Goal: Task Accomplishment & Management: Manage account settings

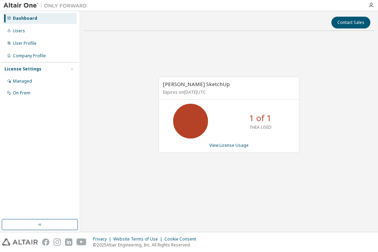
click at [309, 123] on div "[PERSON_NAME] SketchUp Expires on [DATE] UTC 1 of 1 THEA USED View License Usage" at bounding box center [228, 118] width 291 height 164
click at [310, 121] on div "Thea Render SketchUp Expires on April 17, 2028 UTC 1 of 1 THEA USED View Licens…" at bounding box center [228, 118] width 291 height 164
click at [35, 31] on div "Users" at bounding box center [40, 30] width 74 height 11
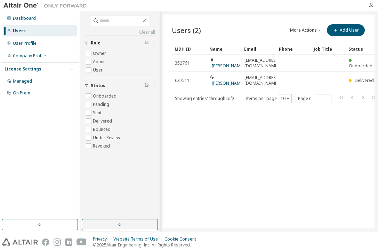
scroll to position [1, 0]
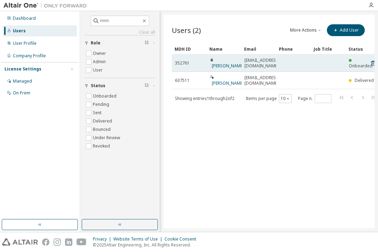
click at [234, 66] on span "Robert Pronk" at bounding box center [227, 63] width 34 height 11
click at [233, 61] on span "Robert Pronk" at bounding box center [227, 63] width 34 height 11
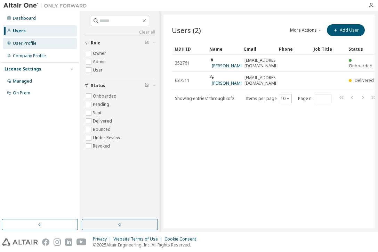
click at [14, 43] on div "User Profile" at bounding box center [25, 44] width 24 height 6
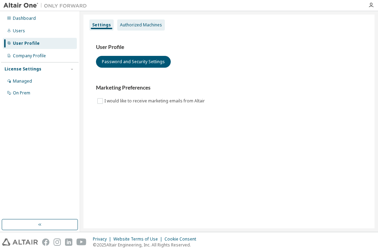
click at [136, 23] on div "Authorized Machines" at bounding box center [141, 25] width 42 height 6
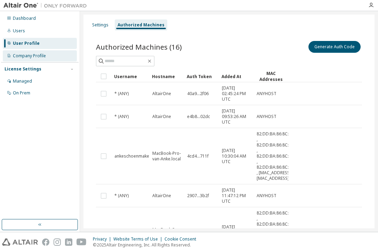
click at [48, 55] on div "Company Profile" at bounding box center [40, 55] width 74 height 11
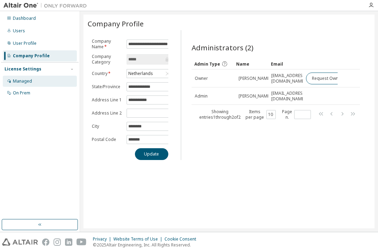
click at [27, 78] on div "Managed" at bounding box center [40, 81] width 74 height 11
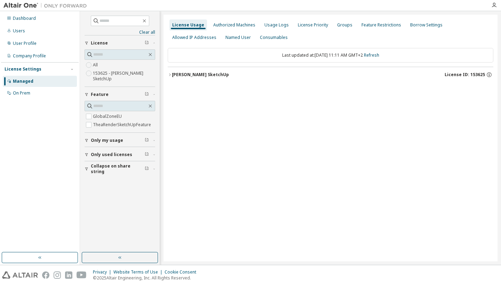
click at [267, 55] on div "Last updated at: Thu 2025-10-02 11:11 AM GMT+2 Refresh" at bounding box center [330, 55] width 325 height 15
click at [285, 53] on div "Last updated at: Thu 2025-10-02 11:11 AM GMT+2 Refresh" at bounding box center [330, 55] width 325 height 15
click at [171, 74] on icon "button" at bounding box center [170, 75] width 4 height 4
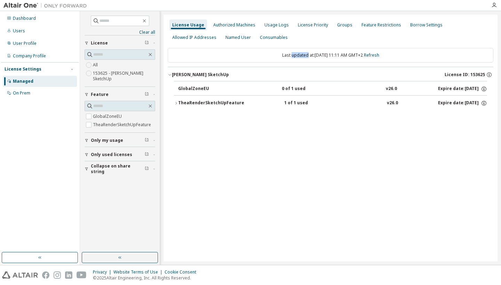
click at [284, 102] on div "1 of 1 used" at bounding box center [315, 103] width 63 height 6
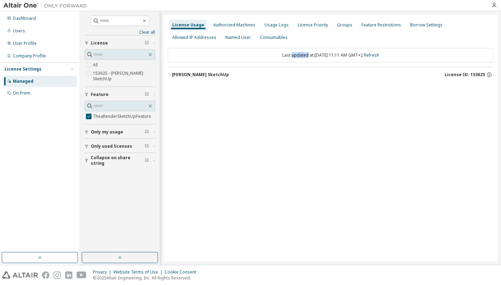
click at [170, 76] on icon "button" at bounding box center [170, 75] width 4 height 4
click at [174, 90] on icon "button" at bounding box center [176, 89] width 4 height 4
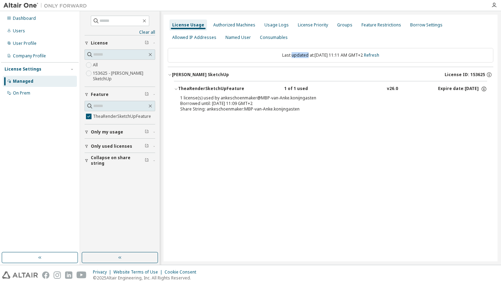
click at [87, 131] on icon "button" at bounding box center [86, 132] width 4 height 4
click at [87, 168] on icon "button" at bounding box center [86, 166] width 4 height 4
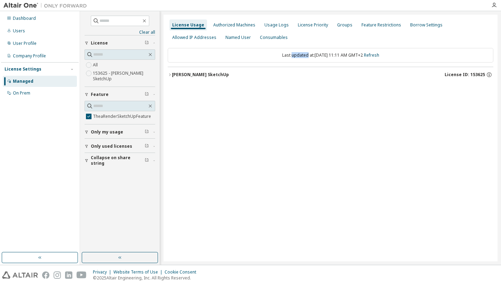
click at [170, 75] on icon "button" at bounding box center [169, 74] width 1 height 2
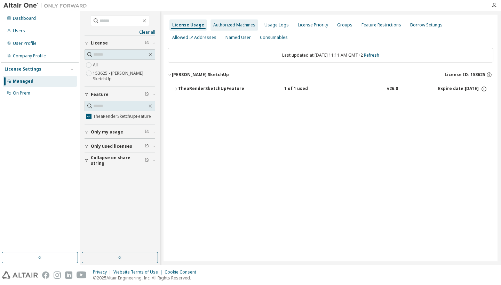
click at [229, 23] on div "Authorized Machines" at bounding box center [234, 25] width 42 height 6
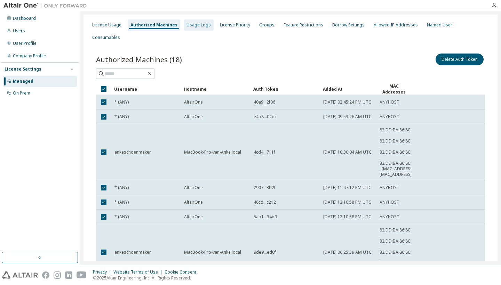
click at [195, 26] on div "Usage Logs" at bounding box center [198, 25] width 24 height 6
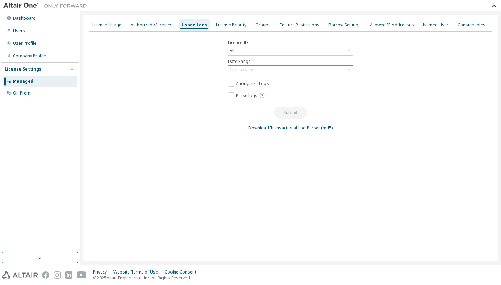
click at [250, 66] on div "Click to select" at bounding box center [242, 70] width 29 height 8
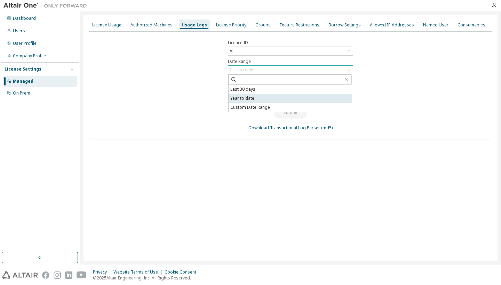
click at [251, 100] on li "Year to date" at bounding box center [289, 98] width 123 height 9
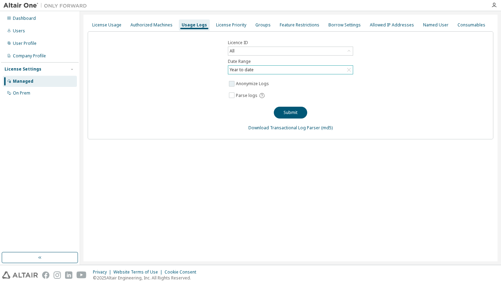
click at [250, 87] on label "Anonymize Logs" at bounding box center [253, 84] width 34 height 8
click at [285, 111] on button "Submit" at bounding box center [290, 113] width 33 height 12
click at [234, 29] on div "License Priority" at bounding box center [231, 24] width 36 height 11
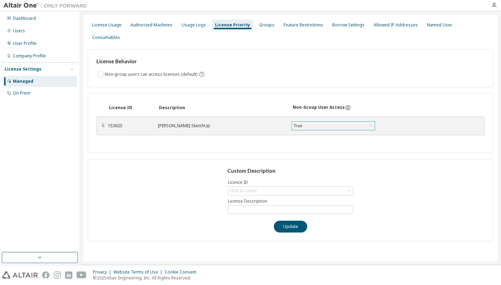
click at [330, 122] on div "True" at bounding box center [333, 126] width 83 height 8
click at [304, 139] on li "True" at bounding box center [332, 143] width 81 height 9
click at [103, 123] on div "⠿" at bounding box center [102, 126] width 4 height 6
click at [266, 187] on div "Click to select" at bounding box center [290, 191] width 124 height 8
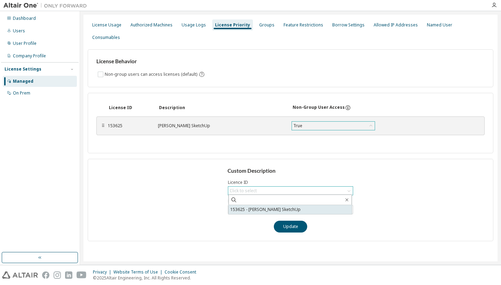
click at [268, 205] on li "153625 - Thea Render SketchUp" at bounding box center [289, 209] width 123 height 9
type input "**********"
click at [268, 207] on input "**********" at bounding box center [290, 210] width 122 height 6
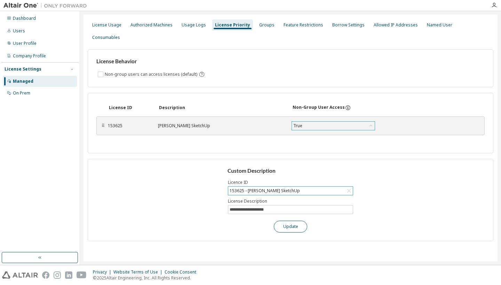
click at [284, 221] on button "Update" at bounding box center [290, 227] width 33 height 12
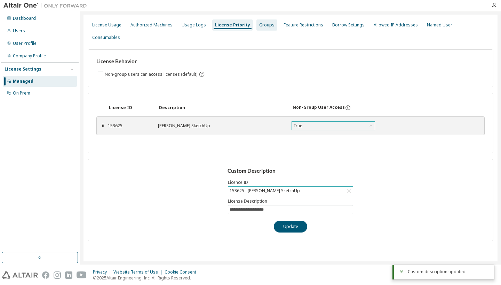
click at [259, 27] on div "Groups" at bounding box center [266, 25] width 15 height 6
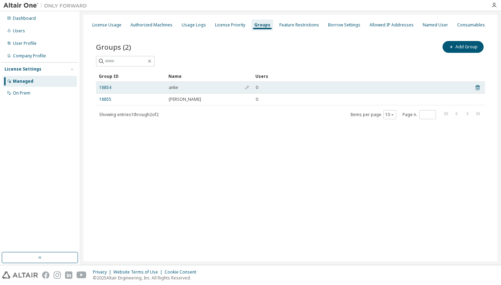
click at [257, 88] on span "0" at bounding box center [256, 88] width 2 height 6
click at [258, 88] on span "0" at bounding box center [256, 88] width 2 height 6
click at [247, 88] on icon "button" at bounding box center [247, 88] width 4 height 4
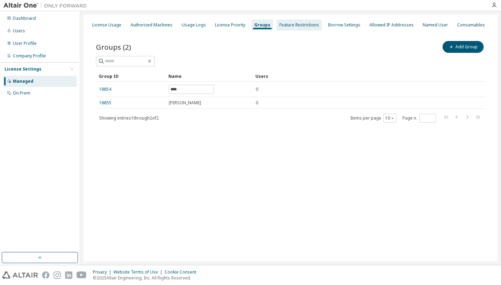
click at [293, 21] on div "Feature Restrictions" at bounding box center [298, 24] width 45 height 11
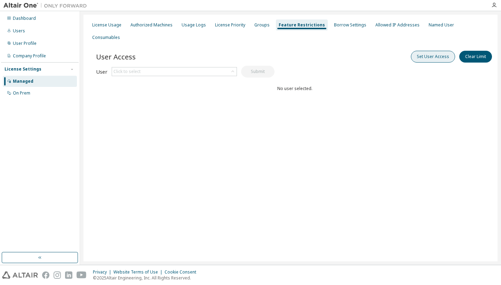
click at [377, 51] on button "Set User Access" at bounding box center [433, 57] width 44 height 12
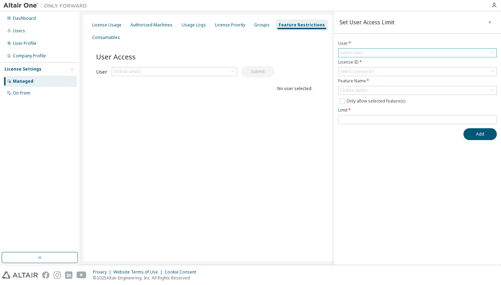
click at [377, 53] on div "Select User" at bounding box center [417, 53] width 158 height 8
click at [377, 73] on li "info@vbstairs.nl" at bounding box center [417, 72] width 156 height 9
click at [377, 72] on div "Select License ID" at bounding box center [417, 71] width 158 height 8
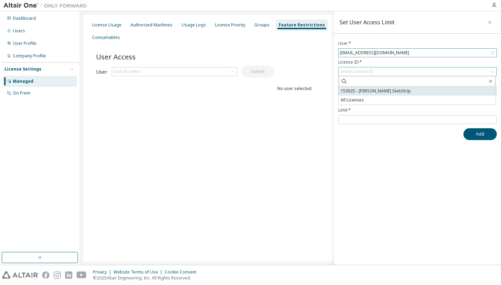
click at [373, 89] on li "153625 - Thea Render SketchUp" at bounding box center [417, 91] width 156 height 9
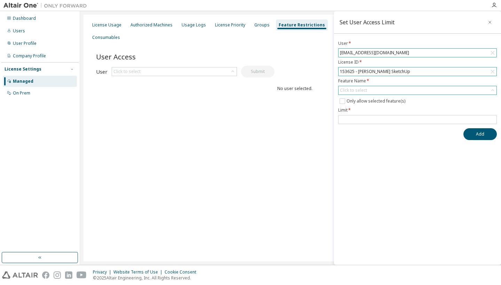
click at [371, 90] on div "Click to select" at bounding box center [417, 90] width 158 height 8
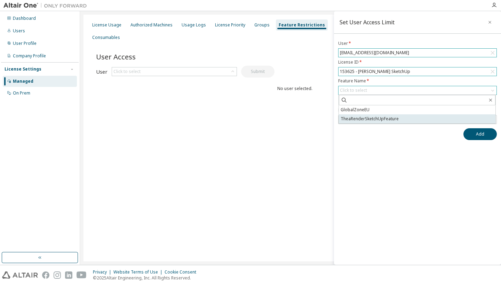
click at [368, 116] on li "TheaRenderSketchUpFeature" at bounding box center [417, 118] width 156 height 9
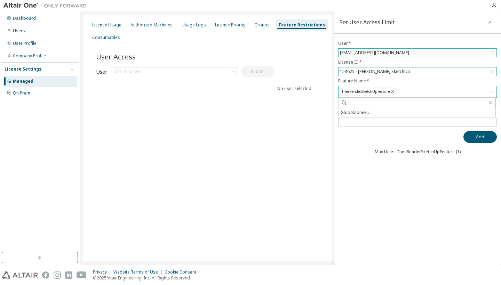
click at [351, 160] on div "Set User Access Limit User * info@vbstairs.nl License ID * 153625 - Thea Render…" at bounding box center [417, 138] width 167 height 254
click at [346, 122] on input "number" at bounding box center [417, 123] width 155 height 6
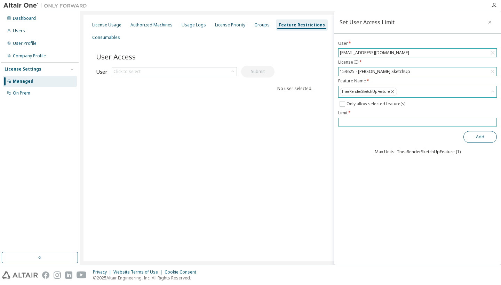
type input "****"
click at [377, 139] on button "Add" at bounding box center [479, 137] width 33 height 12
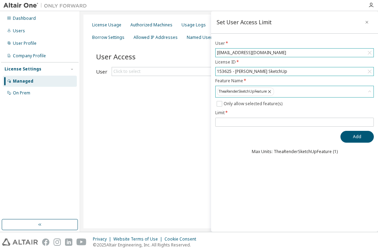
click at [69, 1] on div at bounding box center [45, 5] width 90 height 11
